Goal: Navigation & Orientation: Find specific page/section

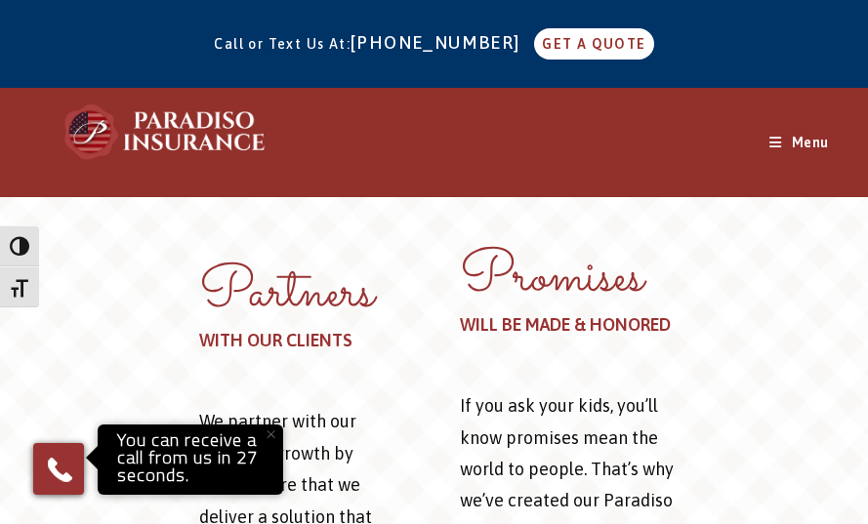
click at [805, 156] on div "Menu Close" at bounding box center [799, 143] width 60 height 108
click at [805, 138] on span "Menu" at bounding box center [807, 143] width 43 height 16
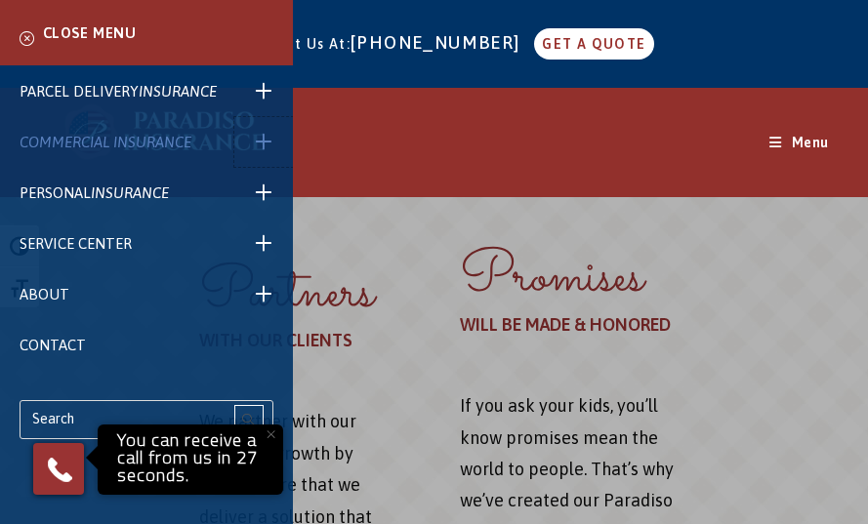
click at [253, 149] on span at bounding box center [263, 142] width 59 height 50
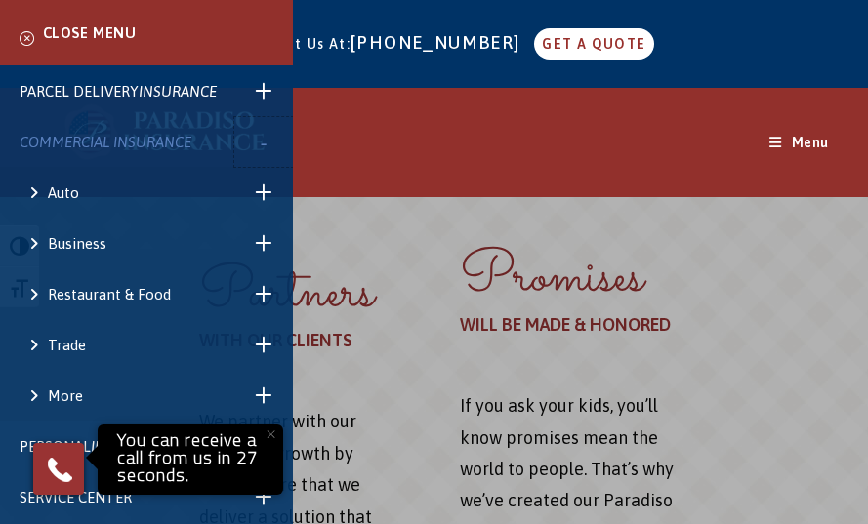
click at [253, 149] on span at bounding box center [263, 142] width 59 height 50
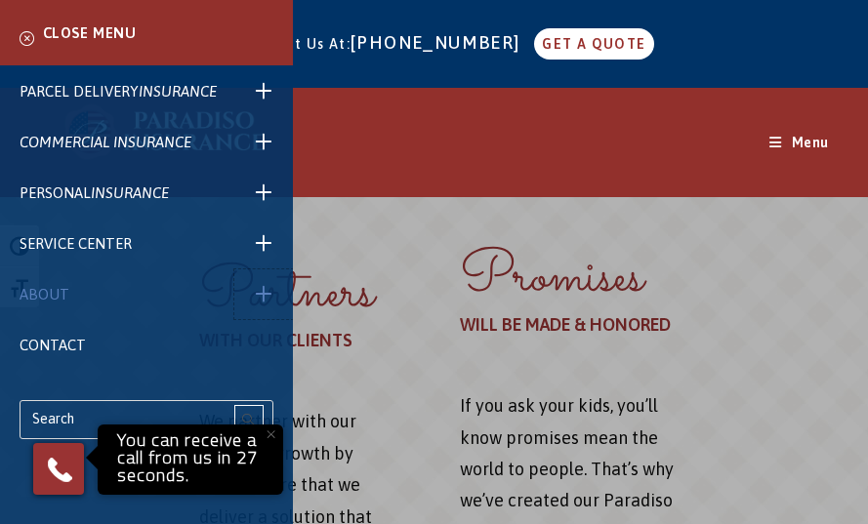
click at [263, 299] on span at bounding box center [263, 294] width 59 height 50
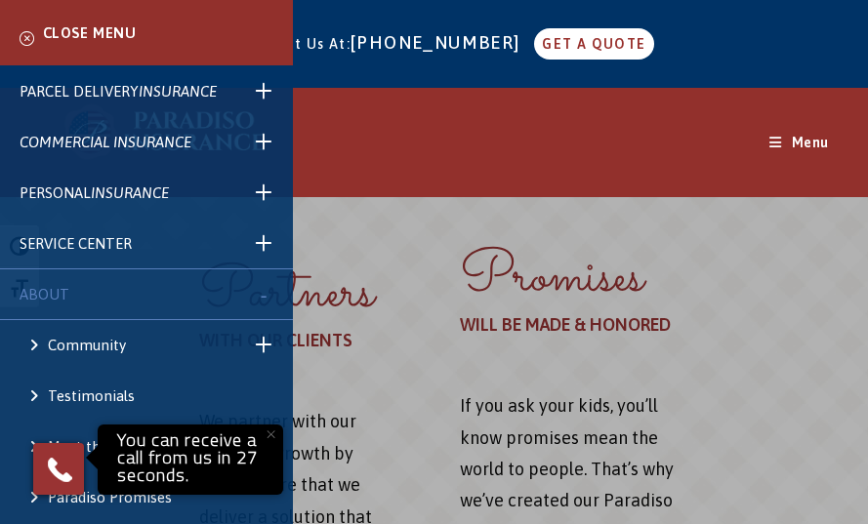
scroll to position [94, 0]
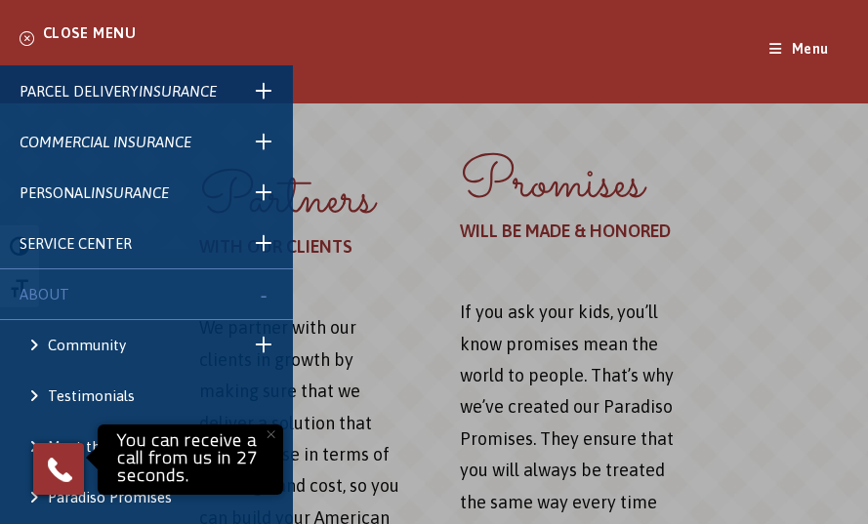
click at [53, 294] on span "ABOUT" at bounding box center [45, 294] width 50 height 17
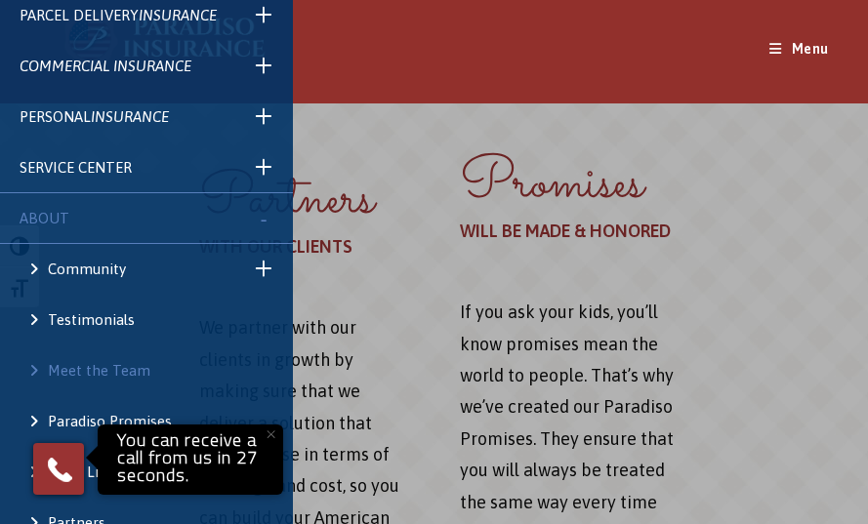
scroll to position [195, 0]
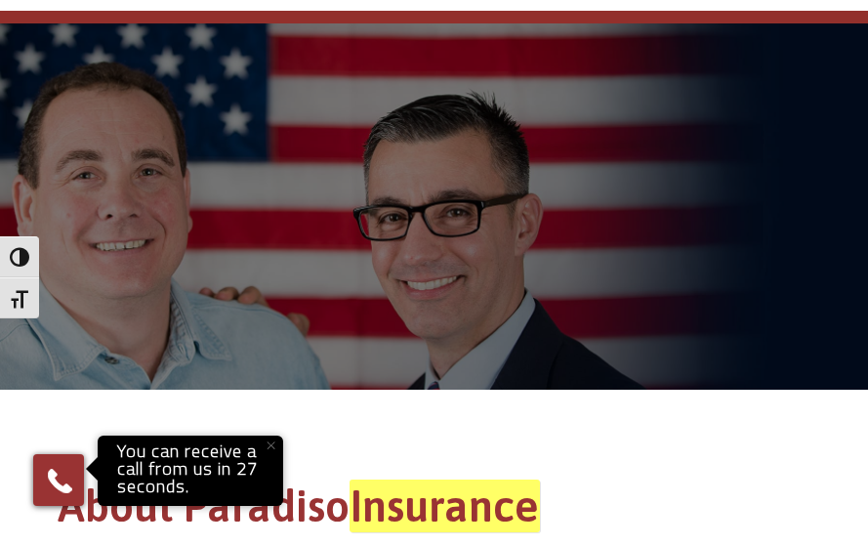
scroll to position [390, 0]
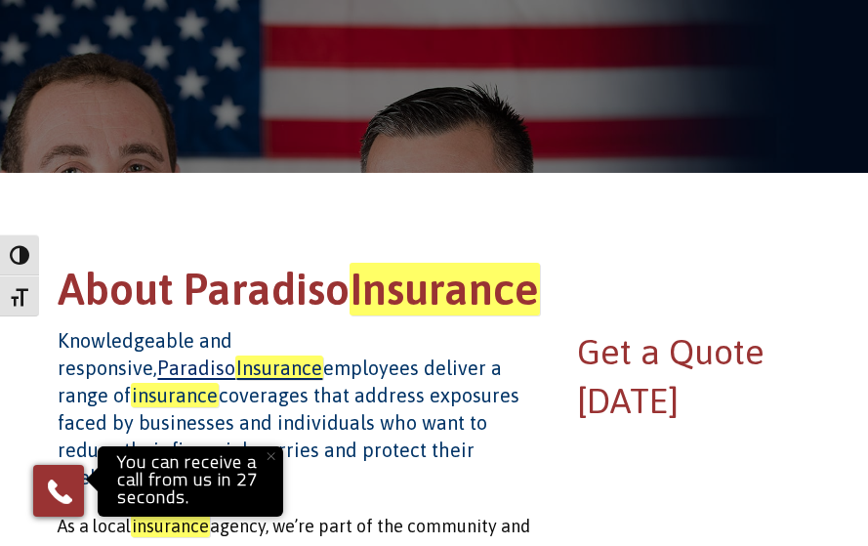
click at [415, 412] on h4 "Knowledgeable and responsive, Paradiso Insurance employees deliver a range of i…" at bounding box center [303, 409] width 491 height 164
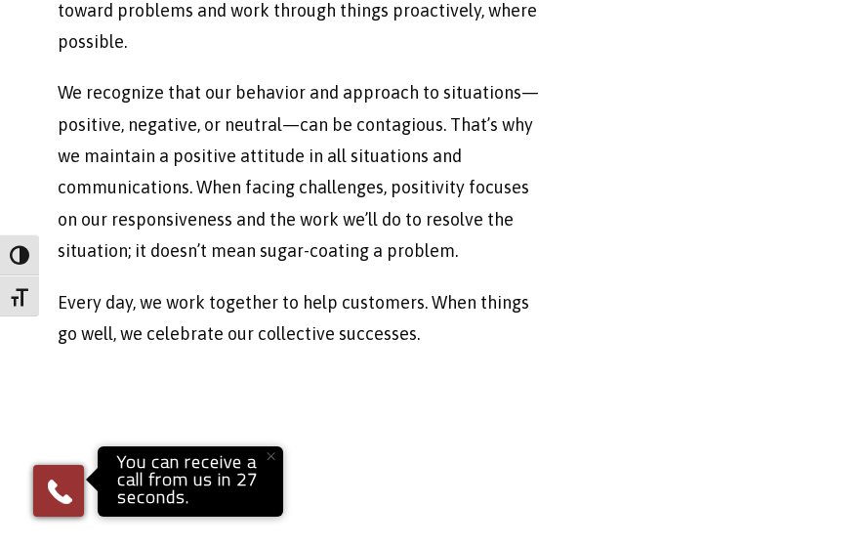
scroll to position [1562, 0]
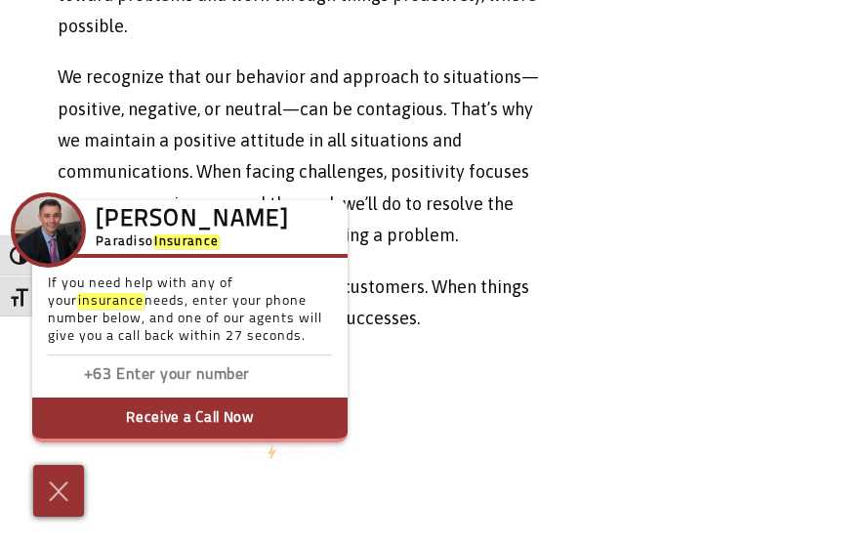
click at [379, 186] on p "We recognize that our behavior and approach to situations—positive, negative, o…" at bounding box center [303, 156] width 491 height 189
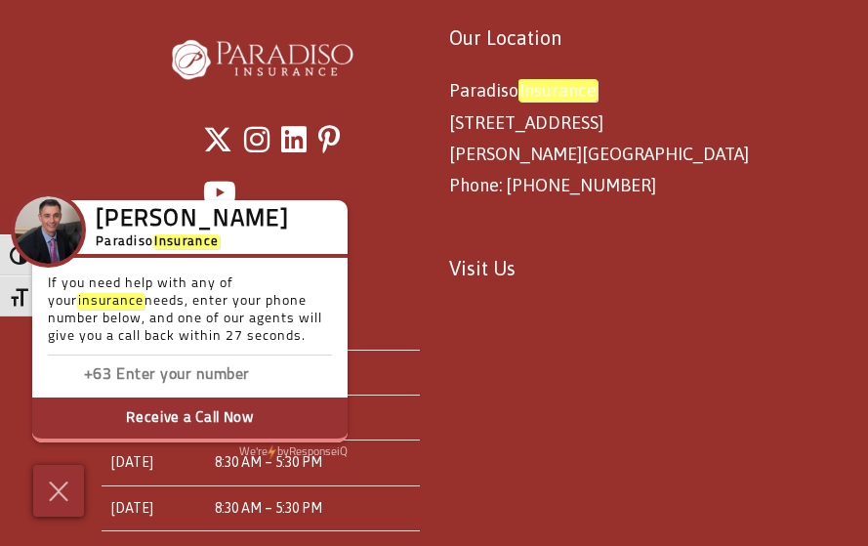
scroll to position [2393, 0]
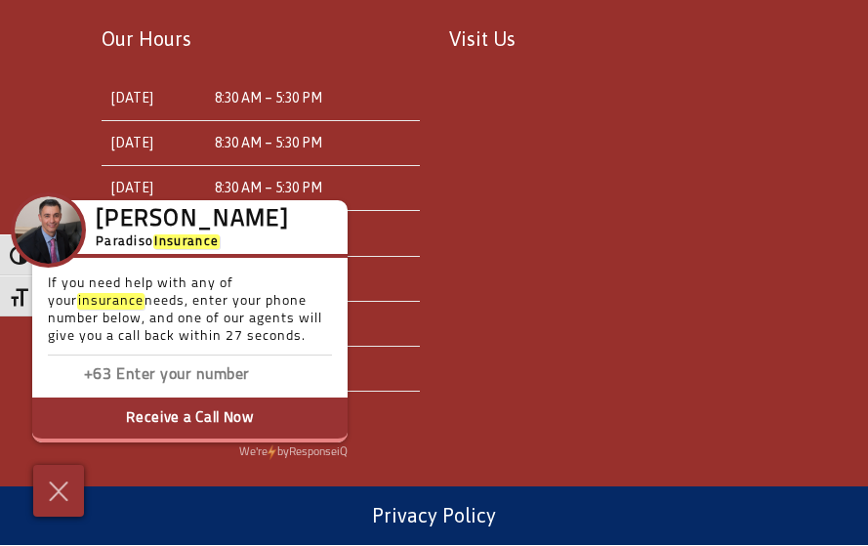
drag, startPoint x: 57, startPoint y: 489, endPoint x: 92, endPoint y: 473, distance: 38.5
click at [57, 489] on img at bounding box center [58, 490] width 29 height 31
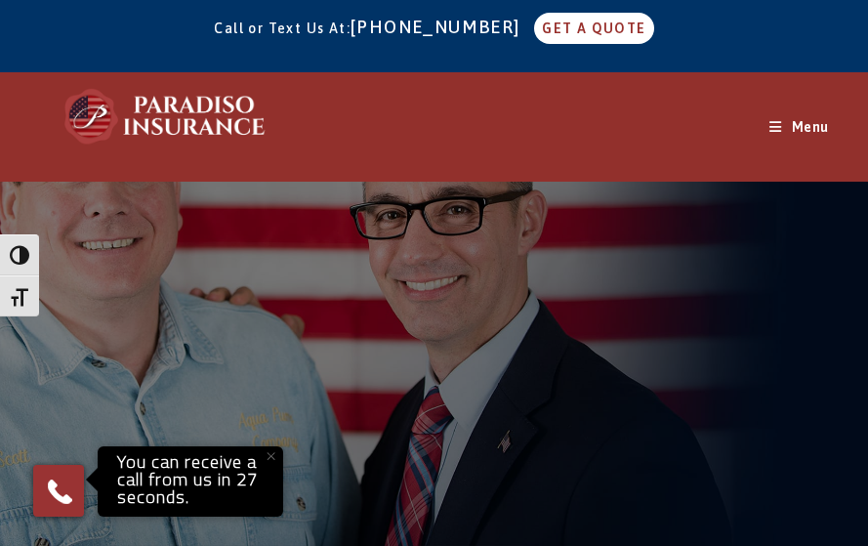
scroll to position [0, 0]
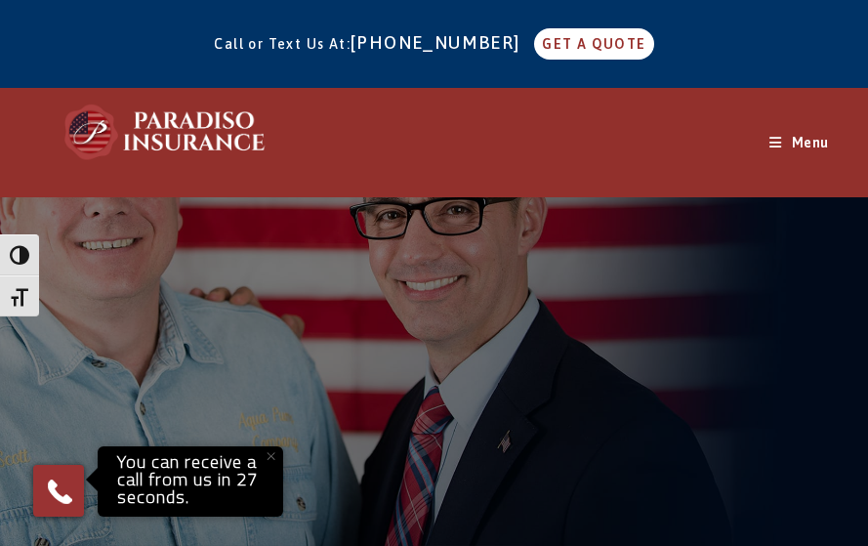
click at [814, 155] on div "Menu Close" at bounding box center [799, 143] width 60 height 108
click at [814, 144] on span "Menu" at bounding box center [807, 143] width 43 height 16
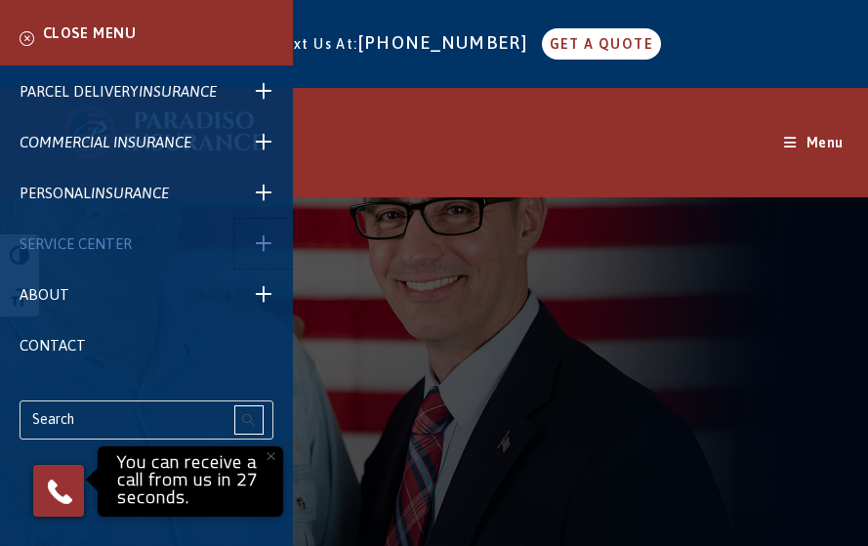
click at [267, 248] on span at bounding box center [263, 244] width 59 height 50
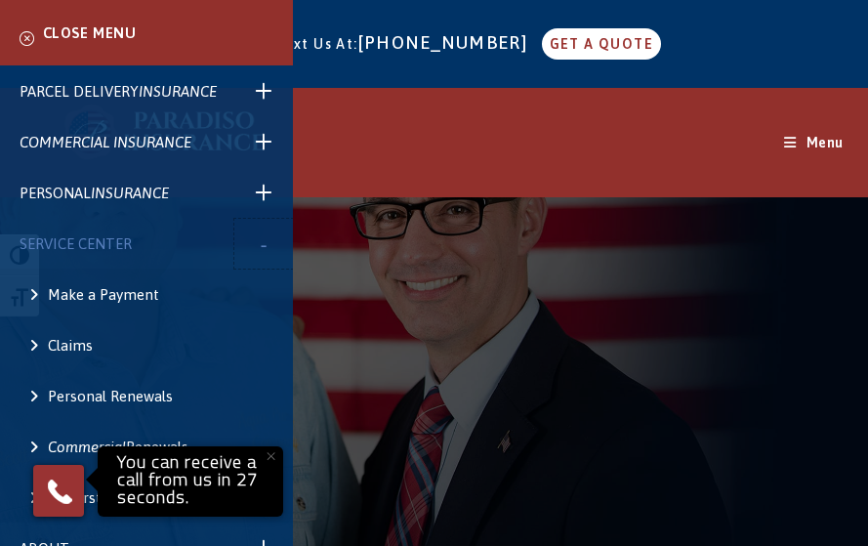
click at [270, 250] on span at bounding box center [263, 244] width 59 height 50
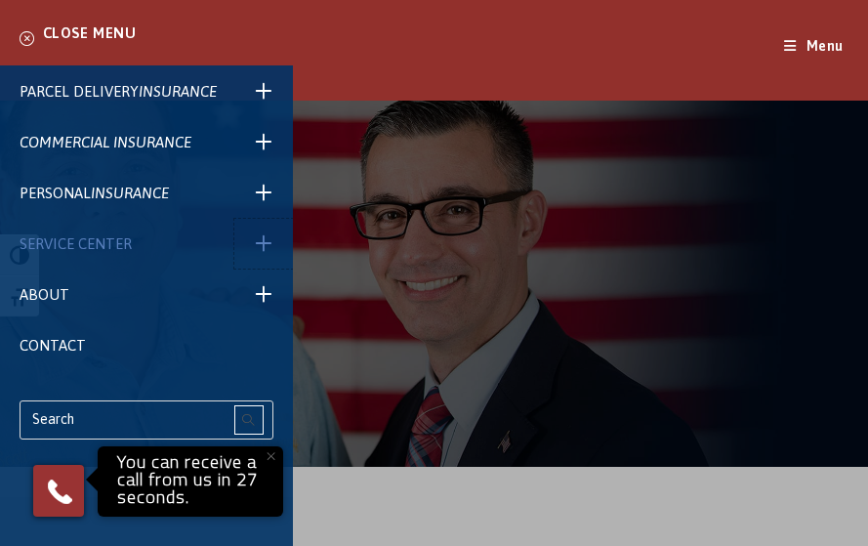
scroll to position [98, 0]
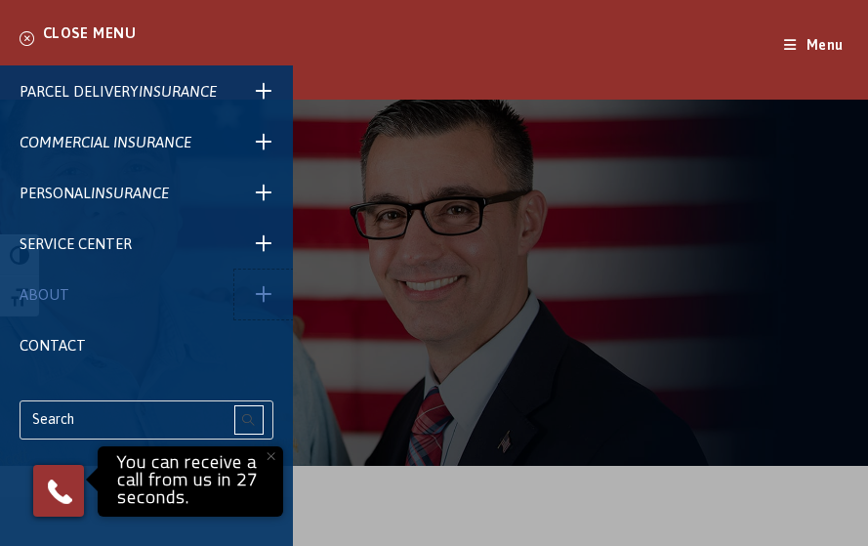
click at [262, 288] on span at bounding box center [263, 294] width 59 height 50
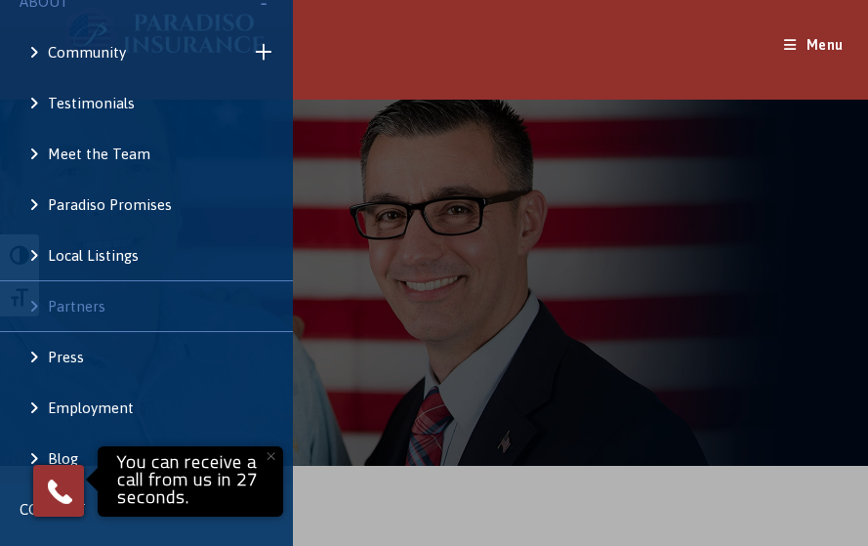
scroll to position [194, 0]
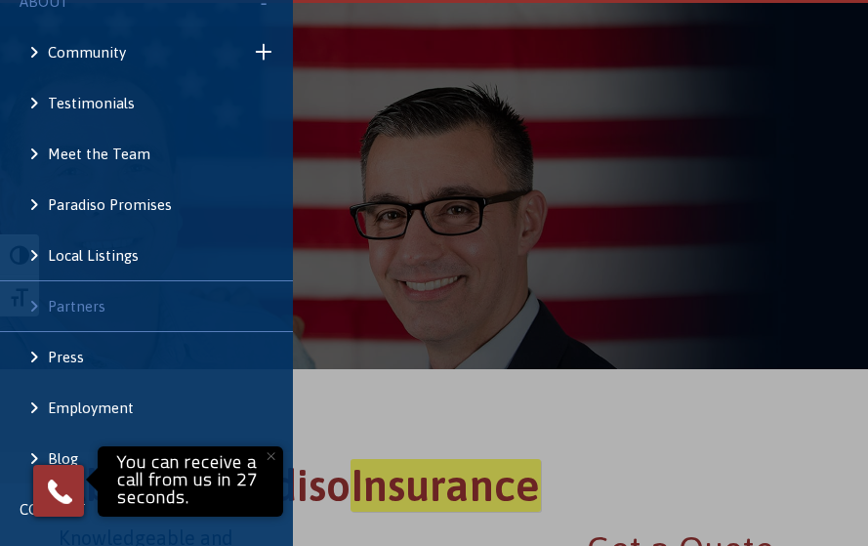
click at [86, 304] on span "Partners" at bounding box center [77, 306] width 58 height 17
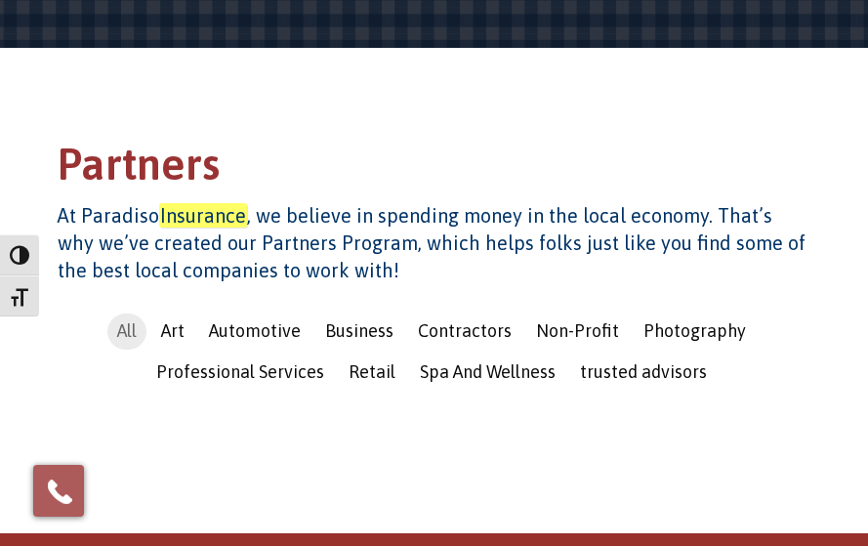
scroll to position [491, 0]
